Goal: Information Seeking & Learning: Learn about a topic

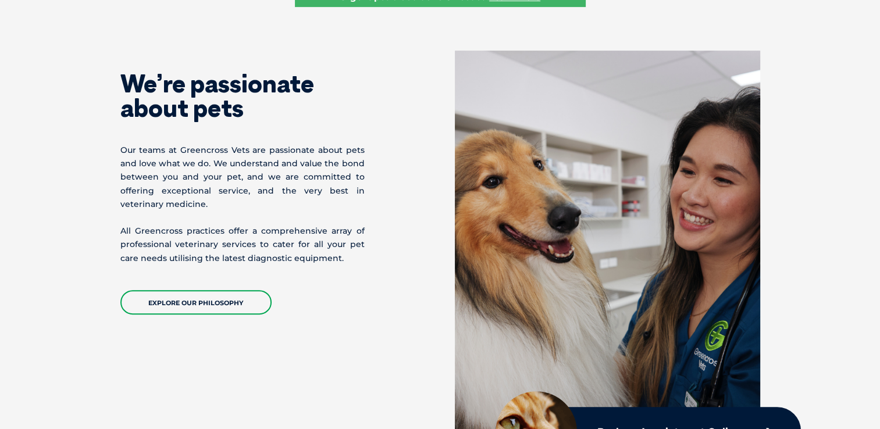
scroll to position [465, 0]
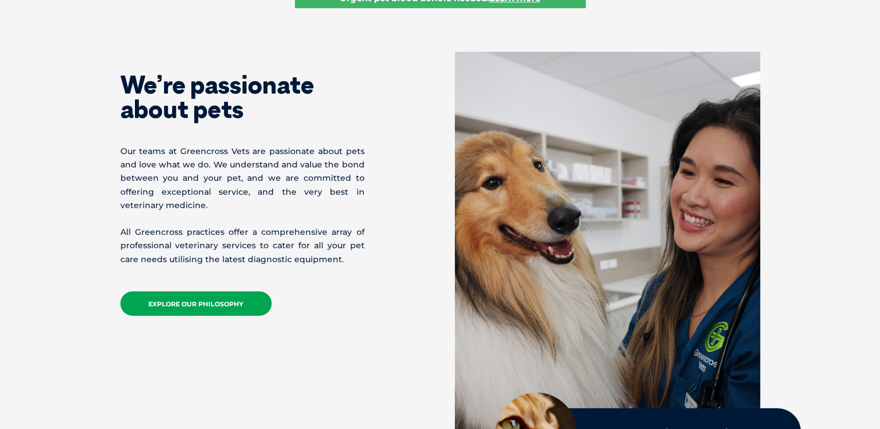
click at [207, 301] on link "EXPLORE OUR PHILOSOPHY" at bounding box center [195, 303] width 151 height 24
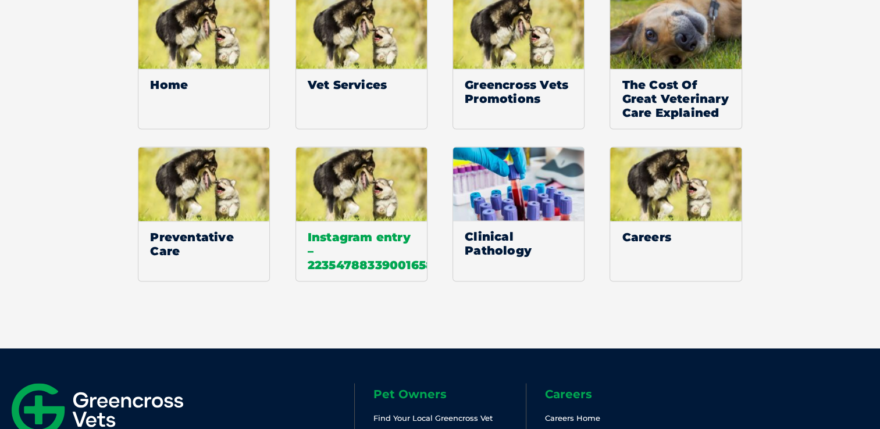
scroll to position [1629, 0]
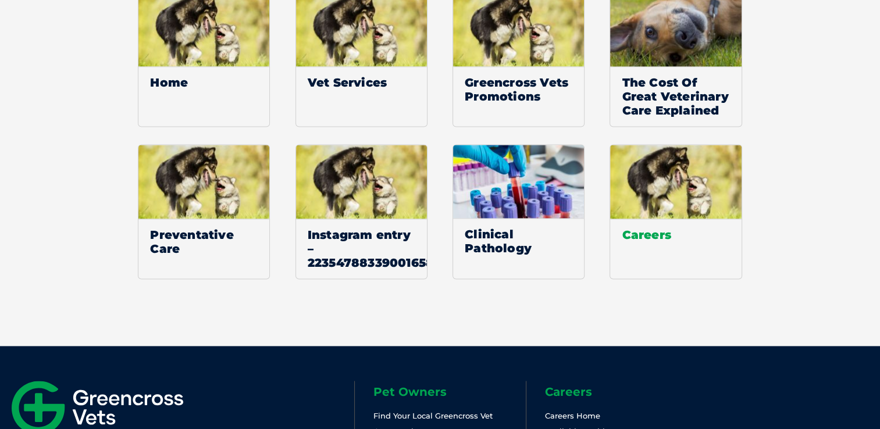
click at [676, 186] on img at bounding box center [675, 182] width 131 height 74
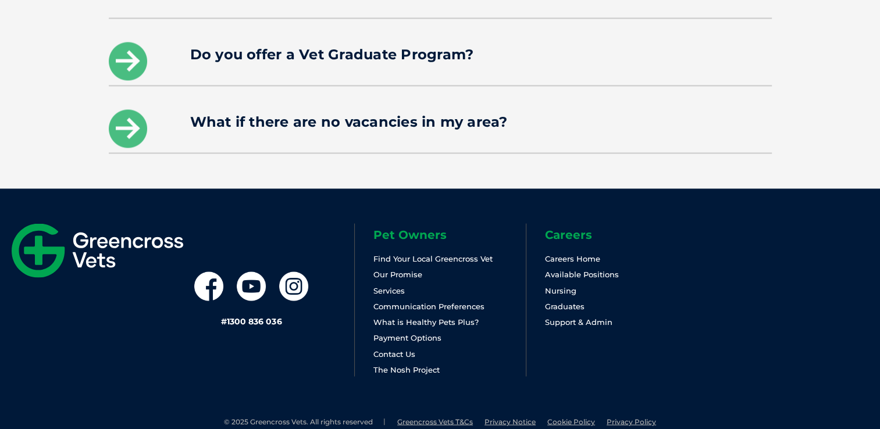
scroll to position [2020, 0]
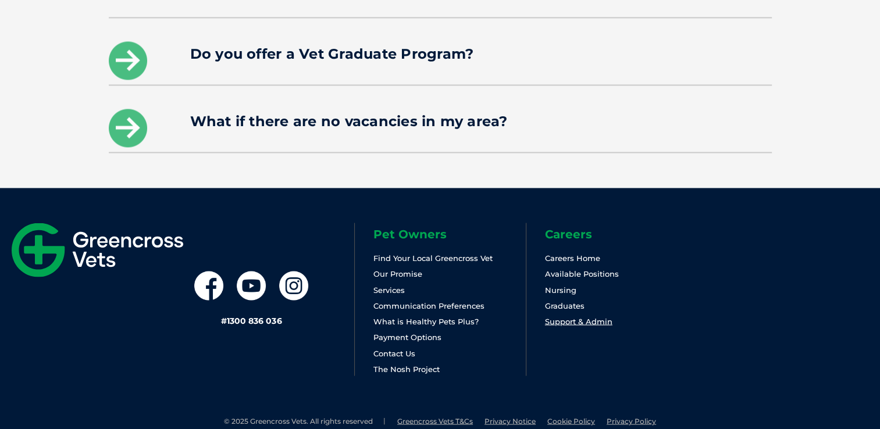
click at [575, 317] on link "Support & Admin" at bounding box center [578, 321] width 67 height 9
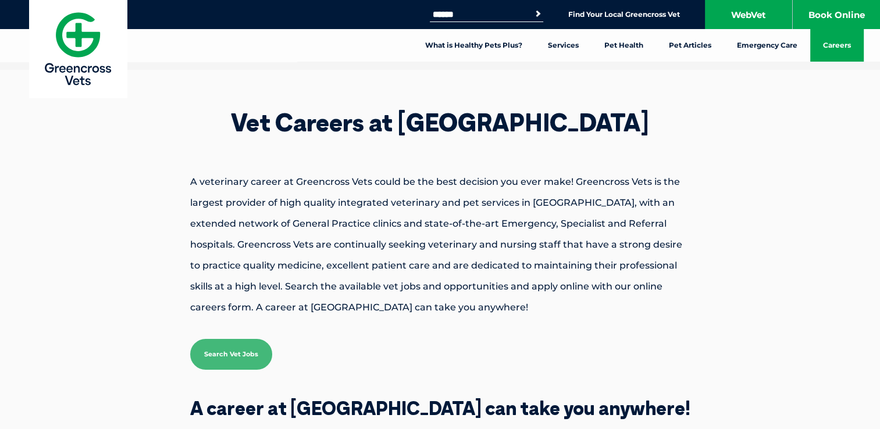
scroll to position [0, 0]
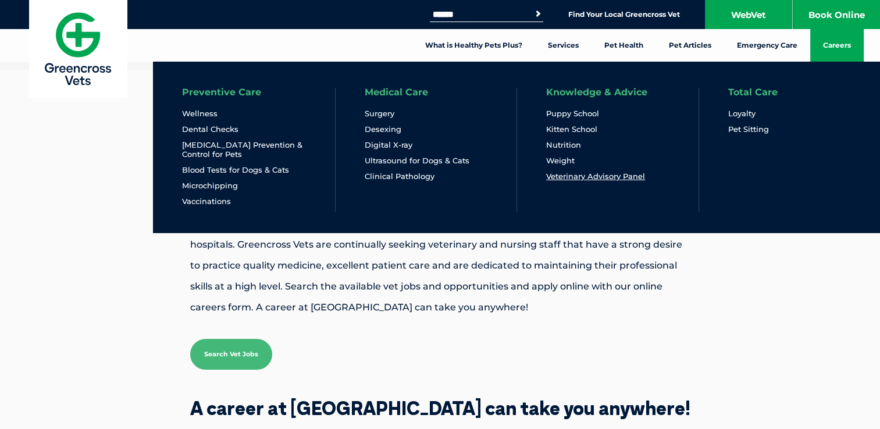
click at [579, 178] on link "Veterinary Advisory Panel" at bounding box center [595, 177] width 99 height 10
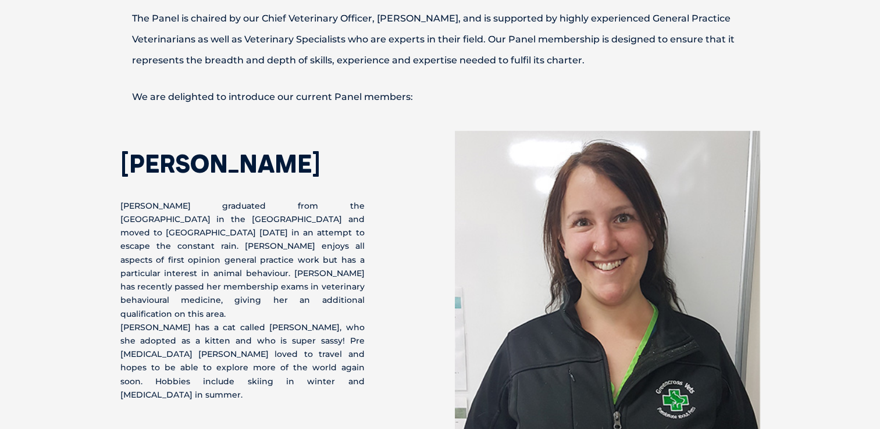
scroll to position [614, 0]
